Goal: Task Accomplishment & Management: Use online tool/utility

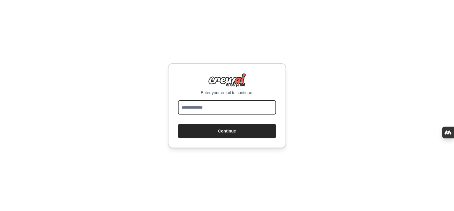
click at [223, 109] on input "email" at bounding box center [227, 108] width 98 height 14
click at [178, 101] on protonpass-control-c350 at bounding box center [178, 101] width 0 height 0
click at [185, 77] on div "Enter your email to continue." at bounding box center [227, 84] width 98 height 22
click at [226, 112] on input "email" at bounding box center [227, 108] width 98 height 14
click at [197, 105] on input "email" at bounding box center [227, 108] width 98 height 14
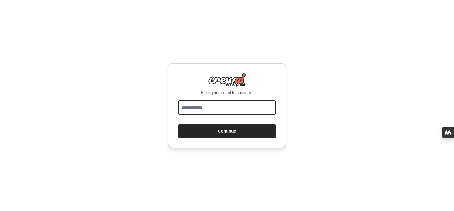
paste input "**********"
click at [192, 108] on input "**********" at bounding box center [227, 108] width 98 height 14
type input "**********"
click at [178, 124] on button "Continue" at bounding box center [227, 131] width 98 height 14
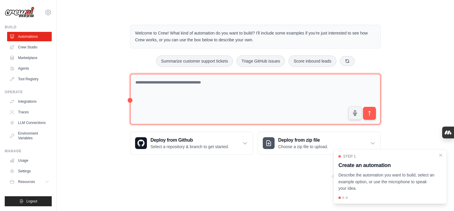
click at [233, 92] on textarea at bounding box center [255, 99] width 251 height 51
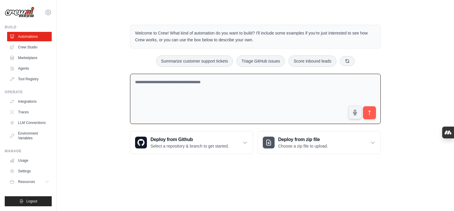
click at [227, 81] on textarea at bounding box center [255, 99] width 251 height 51
click at [99, 107] on div "Welcome to Crew! What kind of automation do you want to build? I'll include som…" at bounding box center [255, 89] width 379 height 148
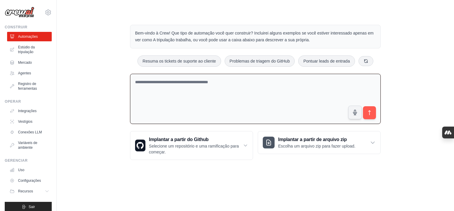
click at [219, 106] on textarea at bounding box center [255, 99] width 251 height 51
paste textarea "**********"
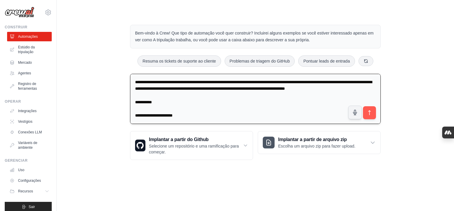
paste textarea "**********"
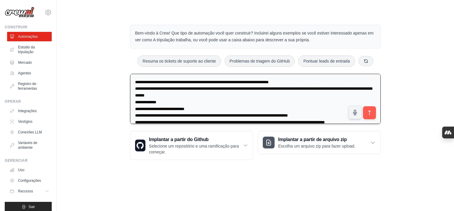
scroll to position [99, 0]
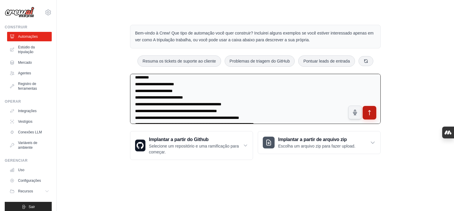
type textarea "**********"
click at [370, 113] on icon "submit" at bounding box center [370, 113] width 6 height 6
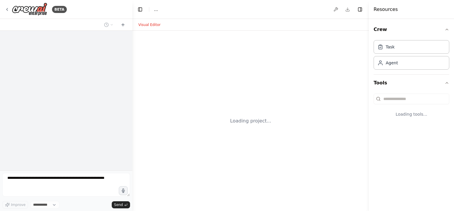
select select "****"
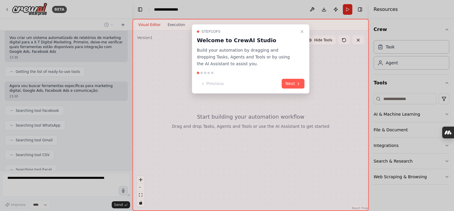
scroll to position [344, 0]
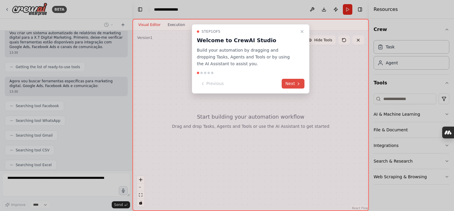
click at [290, 85] on button "Next" at bounding box center [293, 84] width 23 height 10
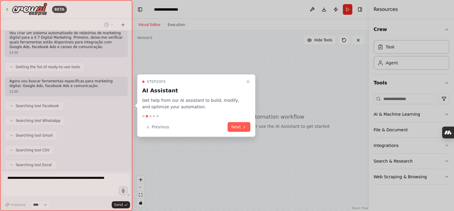
click at [247, 128] on button "Next" at bounding box center [239, 127] width 23 height 10
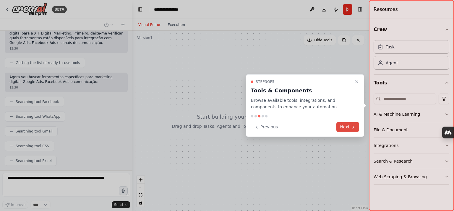
click at [348, 128] on button "Next" at bounding box center [348, 127] width 23 height 10
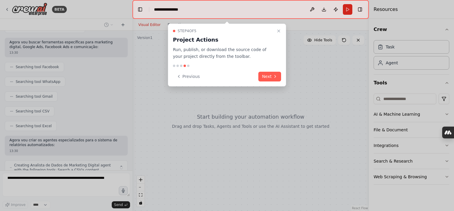
scroll to position [388, 0]
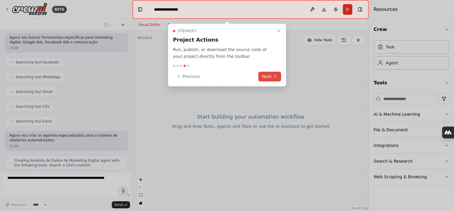
click at [267, 73] on button "Next" at bounding box center [270, 77] width 23 height 10
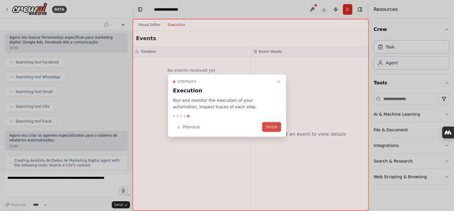
click at [269, 124] on button "Finish" at bounding box center [271, 127] width 19 height 10
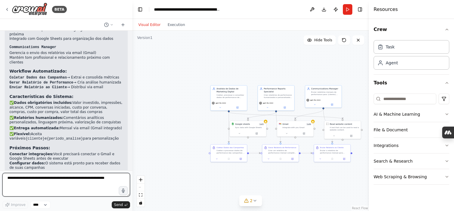
scroll to position [877, 0]
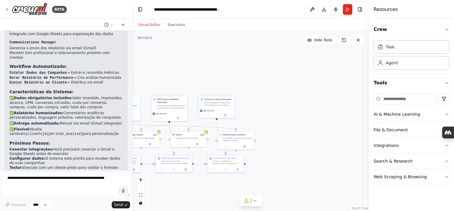
drag, startPoint x: 293, startPoint y: 174, endPoint x: 206, endPoint y: 183, distance: 86.8
click at [205, 182] on div ".deletable-edge-delete-btn { width: 20px; height: 20px; border: 0px solid #ffff…" at bounding box center [251, 121] width 237 height 181
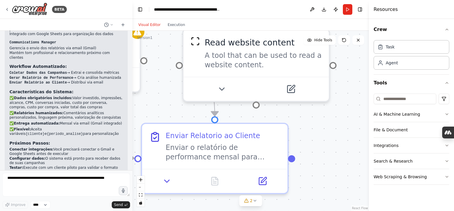
drag, startPoint x: 291, startPoint y: 161, endPoint x: 146, endPoint y: 221, distance: 157.5
click at [146, 211] on html "BETA Atue como um assistente especializado em Marketing Digital e Relatórios de…" at bounding box center [227, 105] width 454 height 211
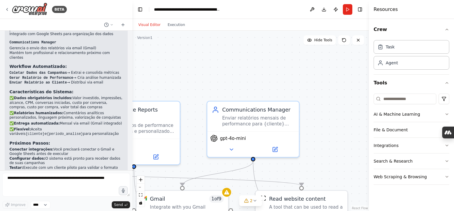
drag, startPoint x: 218, startPoint y: 53, endPoint x: 290, endPoint y: 164, distance: 131.8
click at [290, 164] on div ".deletable-edge-delete-btn { width: 20px; height: 20px; border: 0px solid #ffff…" at bounding box center [251, 121] width 237 height 181
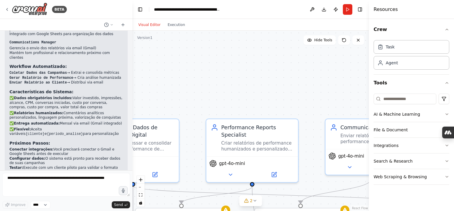
drag, startPoint x: 201, startPoint y: 83, endPoint x: 319, endPoint y: 101, distance: 119.6
click at [319, 101] on div ".deletable-edge-delete-btn { width: 20px; height: 20px; border: 0px solid #ffff…" at bounding box center [251, 121] width 237 height 181
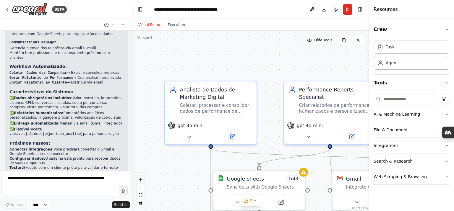
drag, startPoint x: 240, startPoint y: 87, endPoint x: 317, endPoint y: 37, distance: 91.0
click at [319, 36] on div "Version 1 Hide Tools .deletable-edge-delete-btn { width: 20px; height: 20px; bo…" at bounding box center [251, 121] width 237 height 181
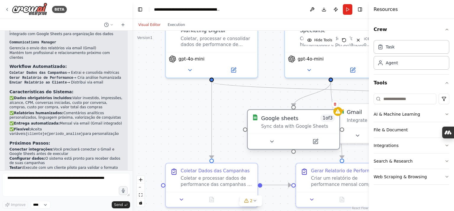
drag, startPoint x: 227, startPoint y: 190, endPoint x: 273, endPoint y: 129, distance: 76.7
click at [273, 129] on div "Google sheets 1 of 3 Sync data with Google Sheets" at bounding box center [294, 122] width 92 height 24
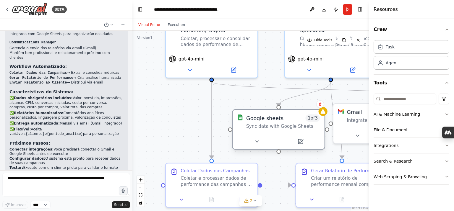
drag, startPoint x: 273, startPoint y: 130, endPoint x: 254, endPoint y: 128, distance: 18.4
click at [254, 128] on div "Google sheets 1 of 3 Sync data with Google Sheets" at bounding box center [279, 122] width 92 height 24
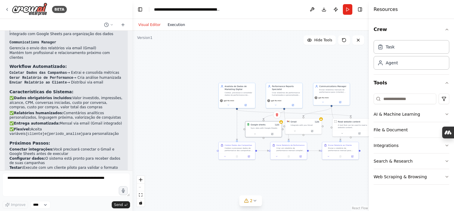
click at [174, 27] on button "Execution" at bounding box center [176, 24] width 25 height 7
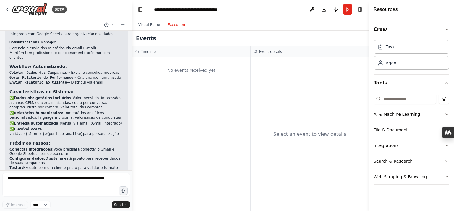
click at [151, 28] on div "Visual Editor Execution" at bounding box center [162, 25] width 54 height 12
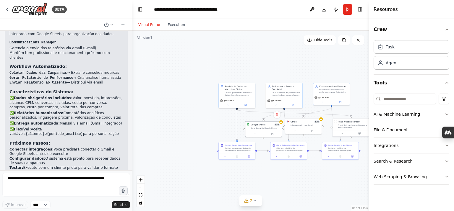
click at [151, 24] on button "Visual Editor" at bounding box center [149, 24] width 29 height 7
click at [438, 180] on button "Web Scraping & Browsing" at bounding box center [412, 176] width 76 height 15
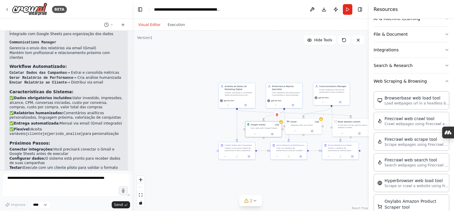
scroll to position [0, 0]
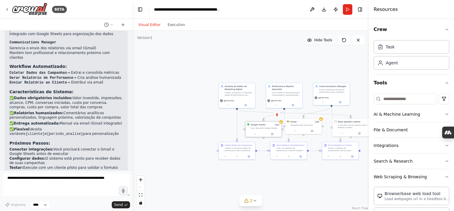
click at [329, 41] on span "Hide Tools" at bounding box center [323, 40] width 18 height 5
click at [329, 41] on span "Show Tools" at bounding box center [323, 40] width 20 height 5
click at [330, 41] on span "Hide Tools" at bounding box center [323, 40] width 18 height 5
click at [330, 41] on span "Show Tools" at bounding box center [323, 40] width 20 height 5
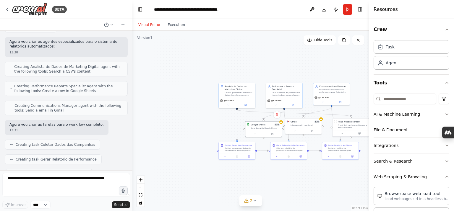
scroll to position [877, 0]
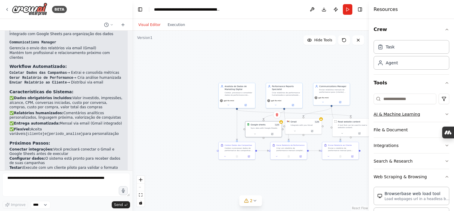
click at [409, 115] on button "AI & Machine Learning" at bounding box center [412, 114] width 76 height 15
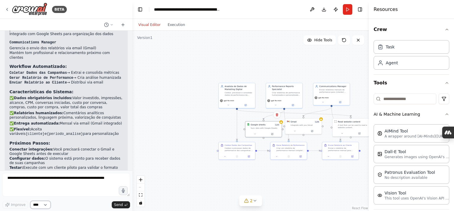
click at [50, 202] on select "****" at bounding box center [40, 205] width 20 height 8
